Goal: Task Accomplishment & Management: Manage account settings

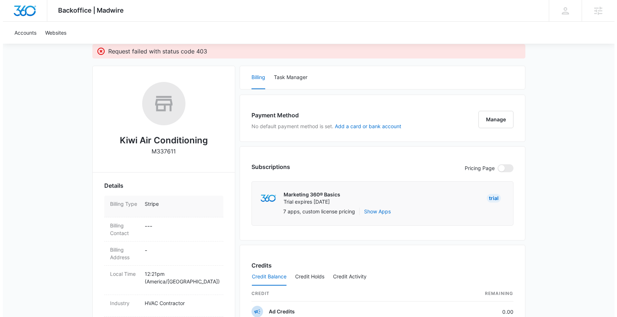
scroll to position [121, 0]
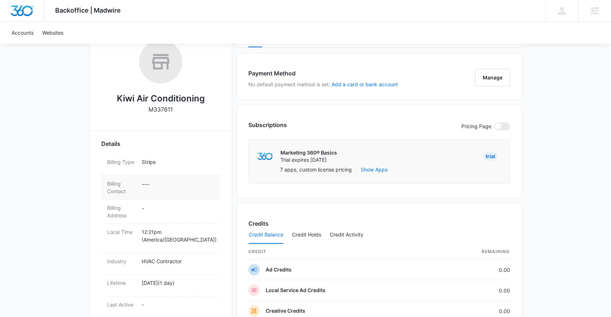
click at [162, 207] on dl "Billing Type Stripe Billing Contact - - - Billing Address - Local Time 12:21pm …" at bounding box center [160, 280] width 119 height 252
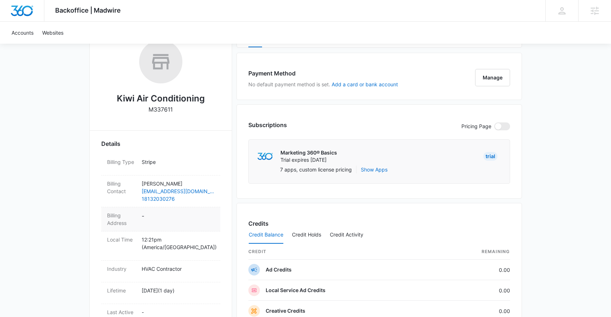
click at [168, 217] on dd "-" at bounding box center [178, 218] width 73 height 15
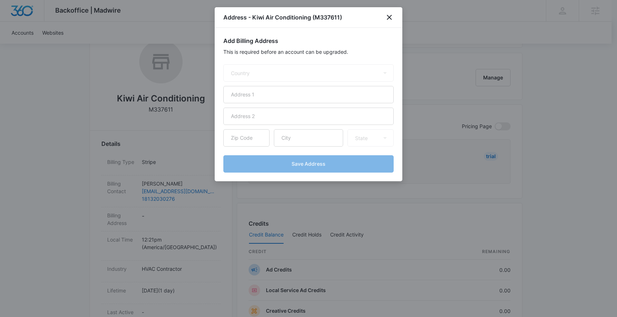
select select "US"
paste input "12420 BALLENTRAE FOREST DR"
type input "12420 BALLENTRAE FOREST DR"
click at [306, 138] on input "text" at bounding box center [308, 137] width 69 height 17
paste input "RIVERVIEW"
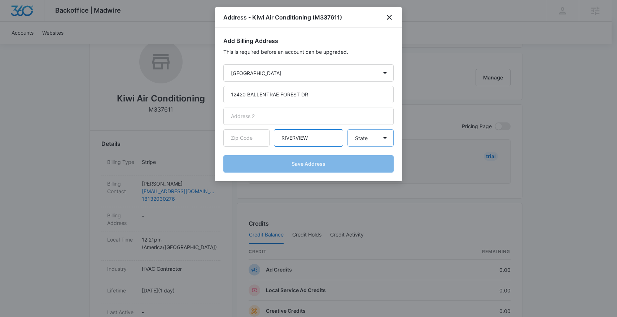
type input "RIVERVIEW"
click at [370, 140] on select "State Alaska Alabama Arkansas American Samoa Arizona California Colorado Connec…" at bounding box center [370, 137] width 46 height 17
select select "FL"
click at [347, 129] on select "State Alaska Alabama Arkansas American Samoa Arizona California Colorado Connec…" at bounding box center [370, 137] width 46 height 17
paste input "33579"
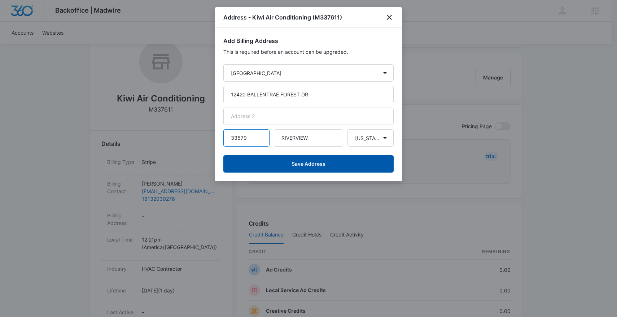
type input "33579"
click at [312, 163] on button "Save Address" at bounding box center [308, 163] width 170 height 17
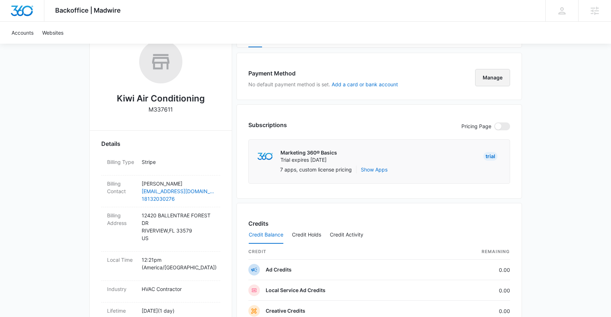
click at [488, 73] on button "Manage" at bounding box center [492, 77] width 35 height 17
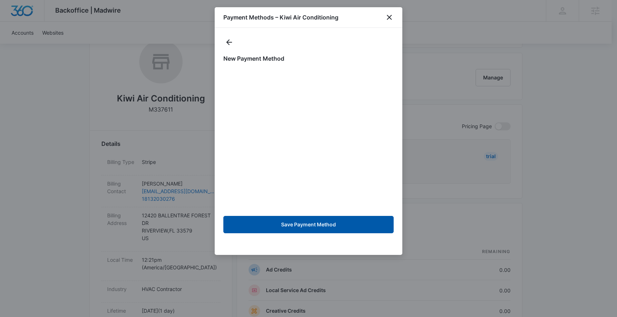
click at [334, 223] on button "Save Payment Method" at bounding box center [308, 224] width 170 height 17
